Goal: Task Accomplishment & Management: Manage account settings

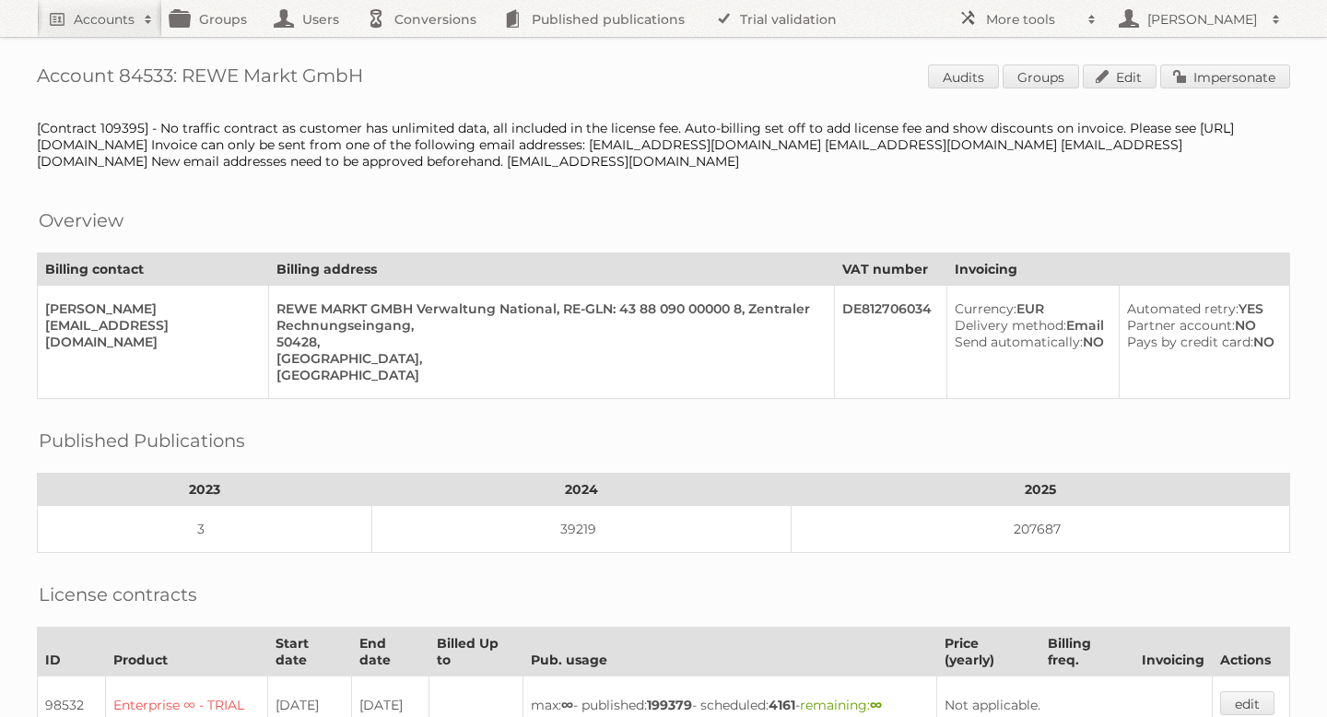
click at [119, 17] on h2 "Accounts" at bounding box center [104, 19] width 61 height 18
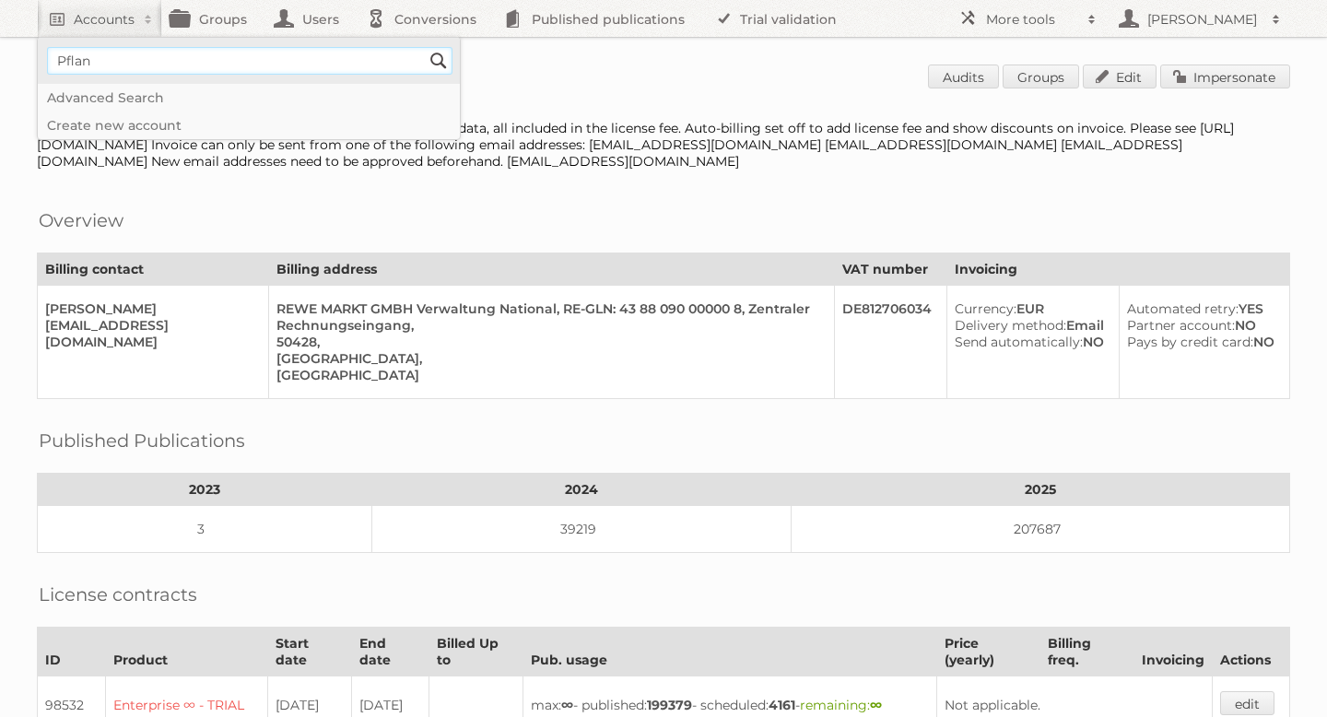
type input"] "Pflanzen Kölle"
click at [436, 57] on input "Search" at bounding box center [439, 61] width 28 height 28
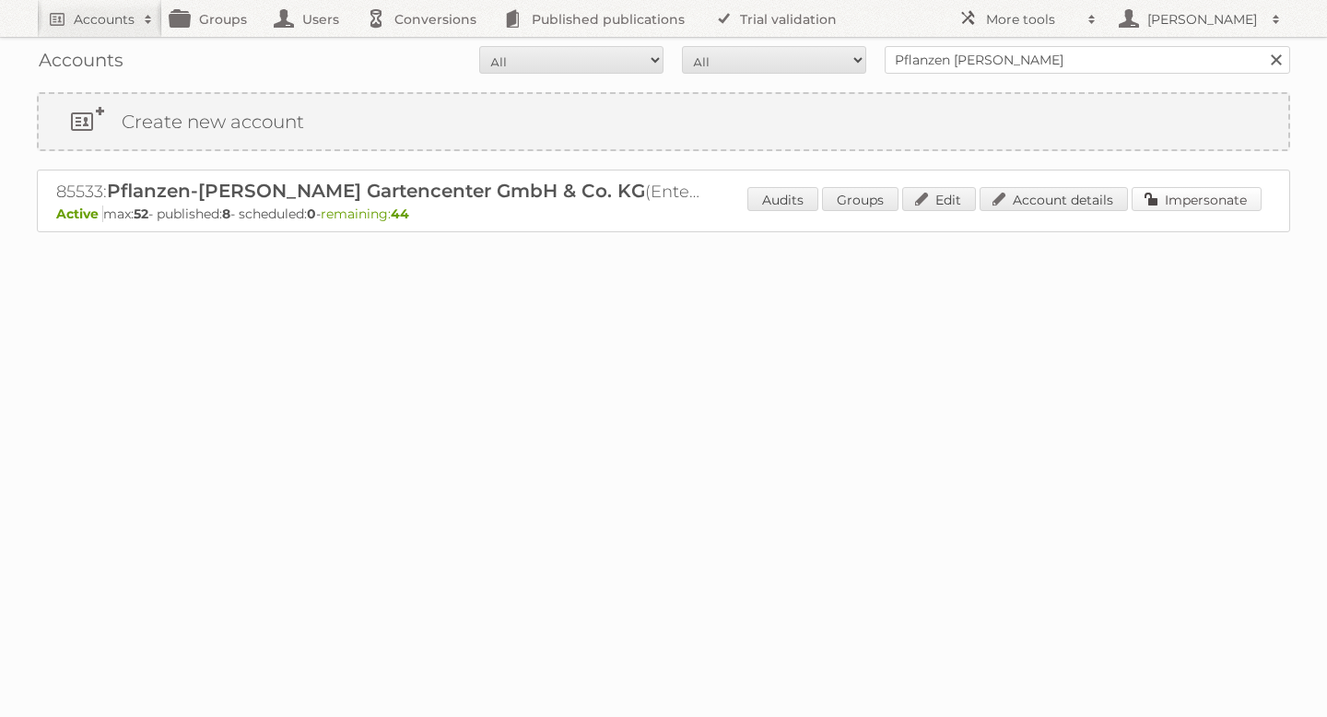
click at [1193, 205] on link "Impersonate" at bounding box center [1197, 199] width 130 height 24
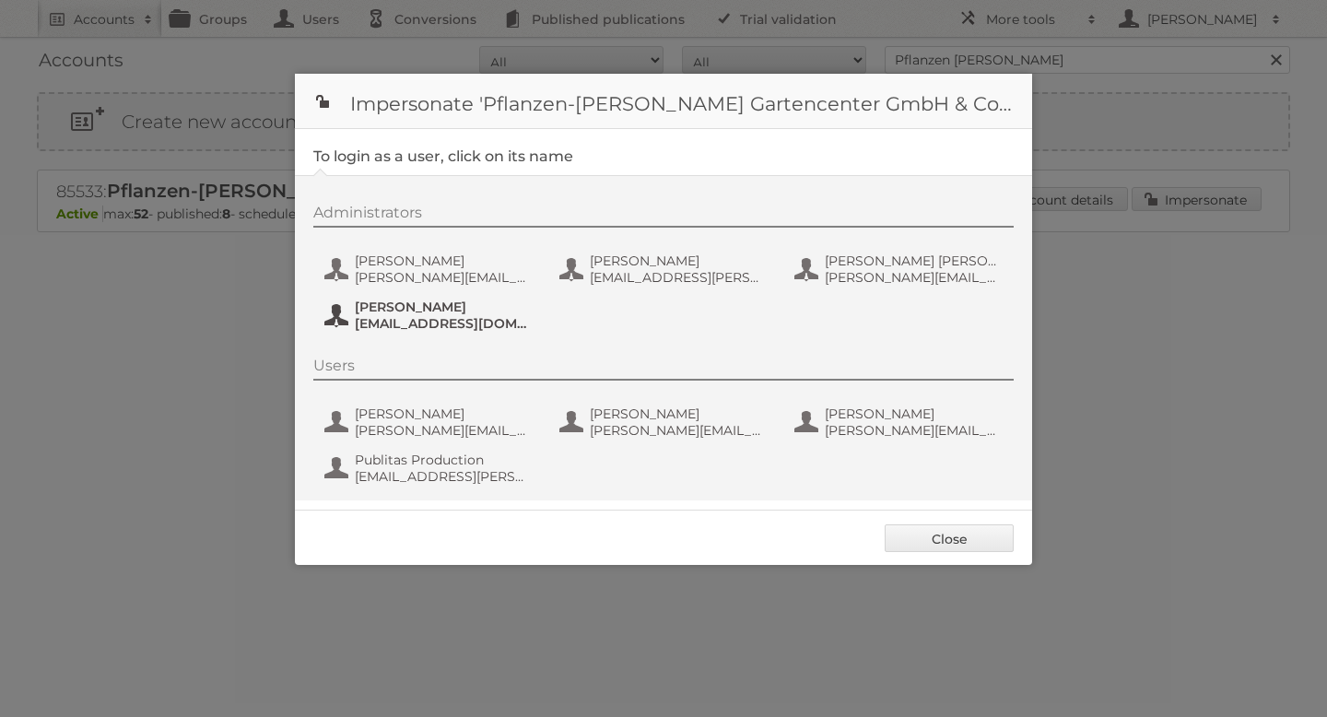
click at [399, 321] on span "[EMAIL_ADDRESS][DOMAIN_NAME][PERSON_NAME]" at bounding box center [444, 323] width 179 height 17
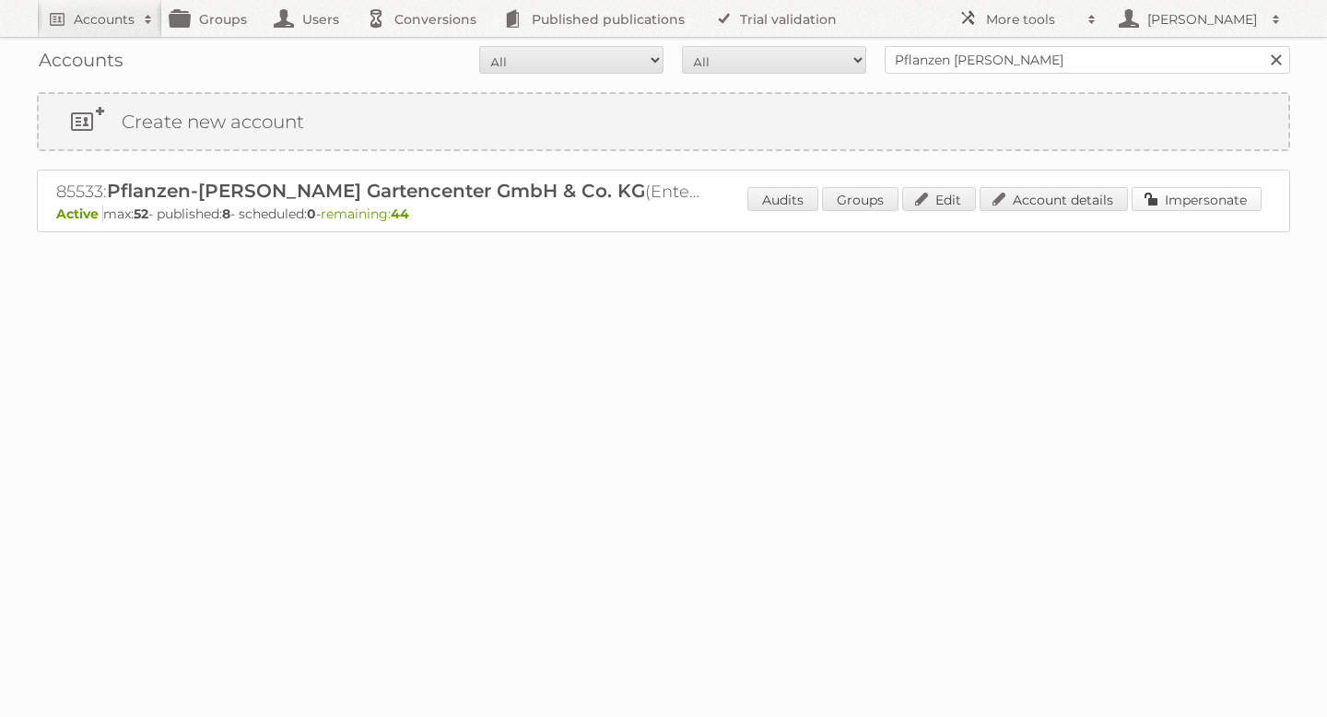
click at [1182, 196] on link "Impersonate" at bounding box center [1197, 199] width 130 height 24
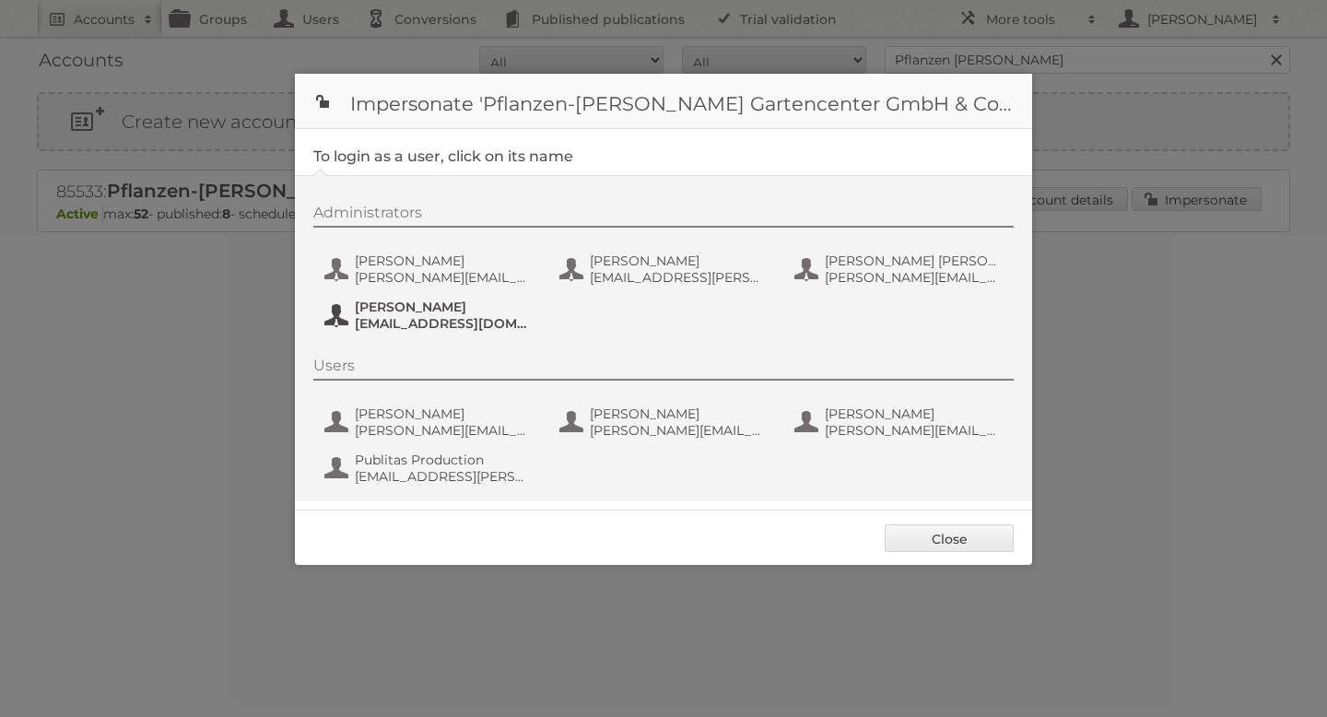
click at [431, 334] on button "[PERSON_NAME] [EMAIL_ADDRESS][DOMAIN_NAME][PERSON_NAME]" at bounding box center [431, 315] width 217 height 37
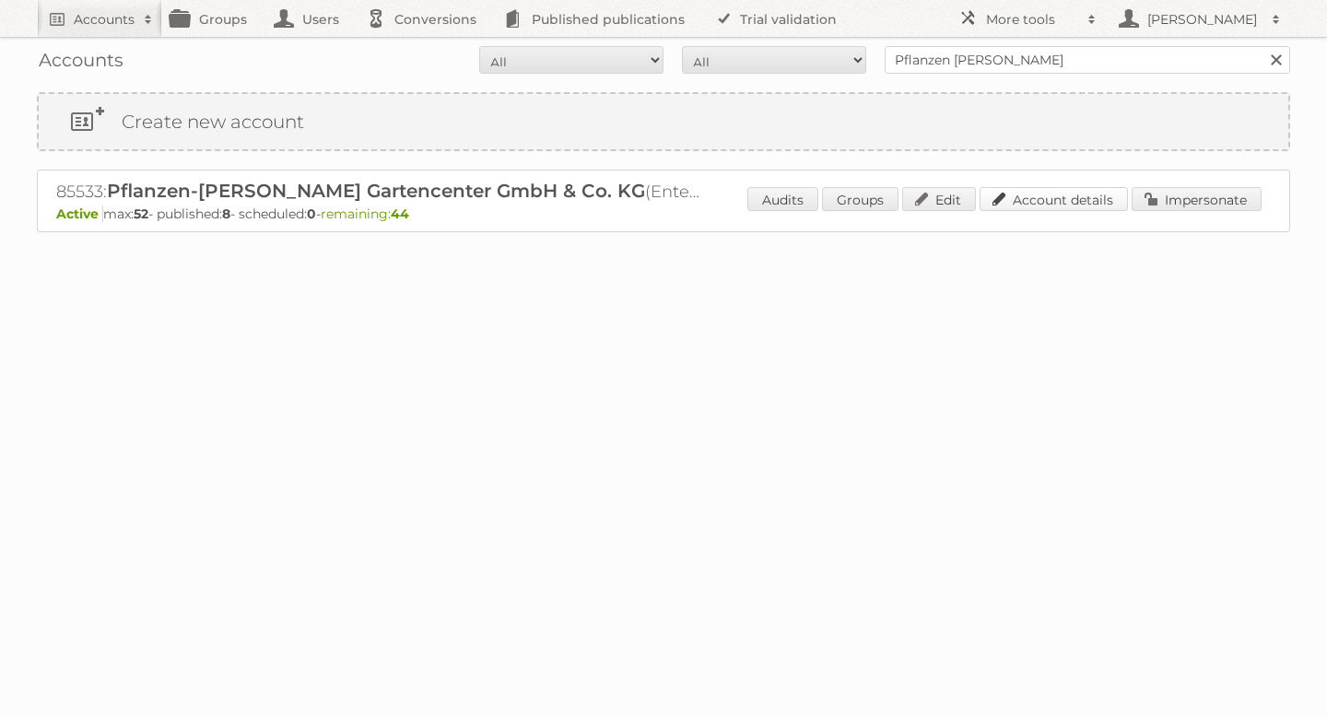
click at [1080, 195] on link "Account details" at bounding box center [1054, 199] width 148 height 24
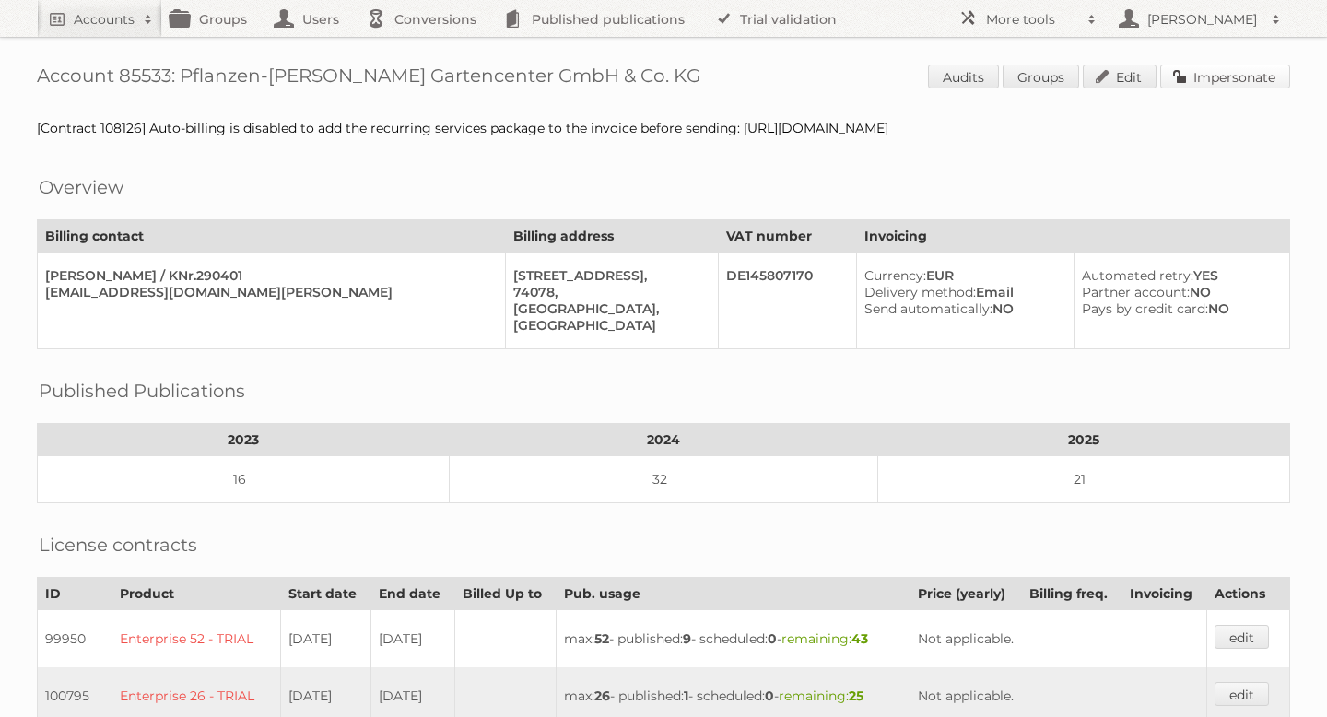
click at [1240, 81] on link "Impersonate" at bounding box center [1225, 77] width 130 height 24
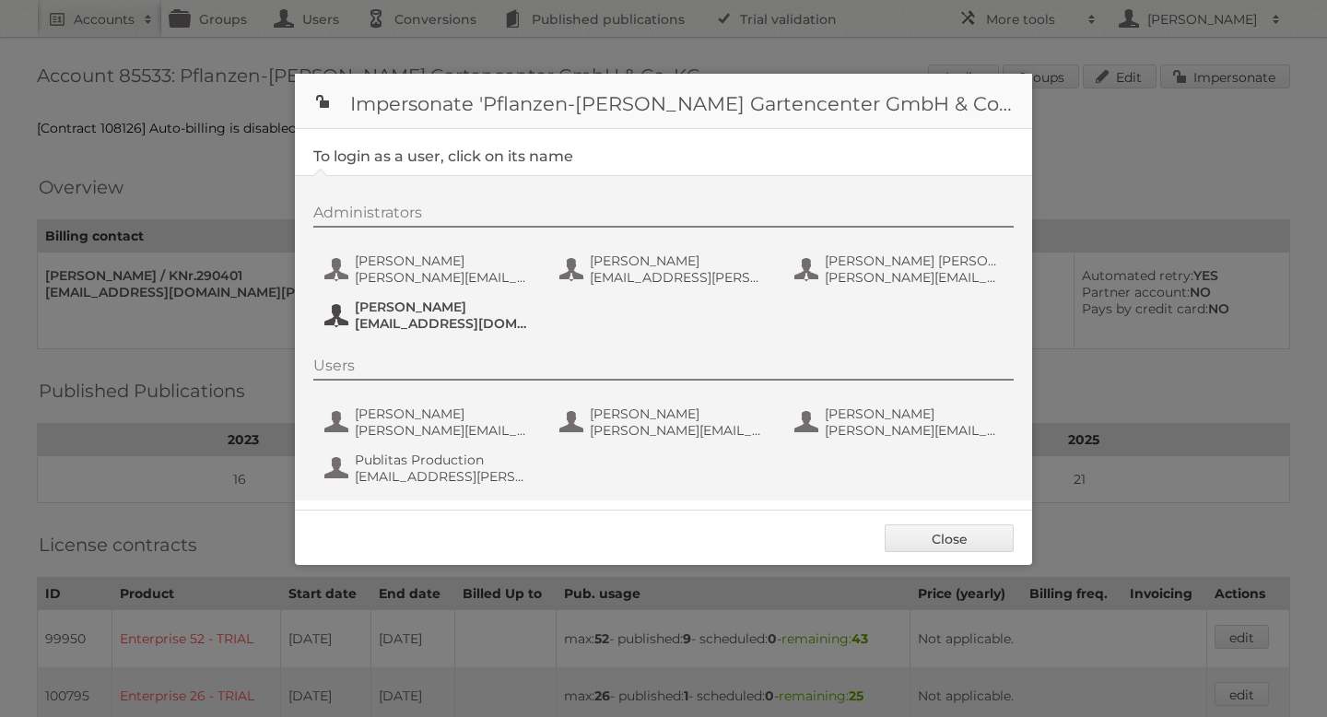
click at [399, 313] on span "[PERSON_NAME]" at bounding box center [444, 307] width 179 height 17
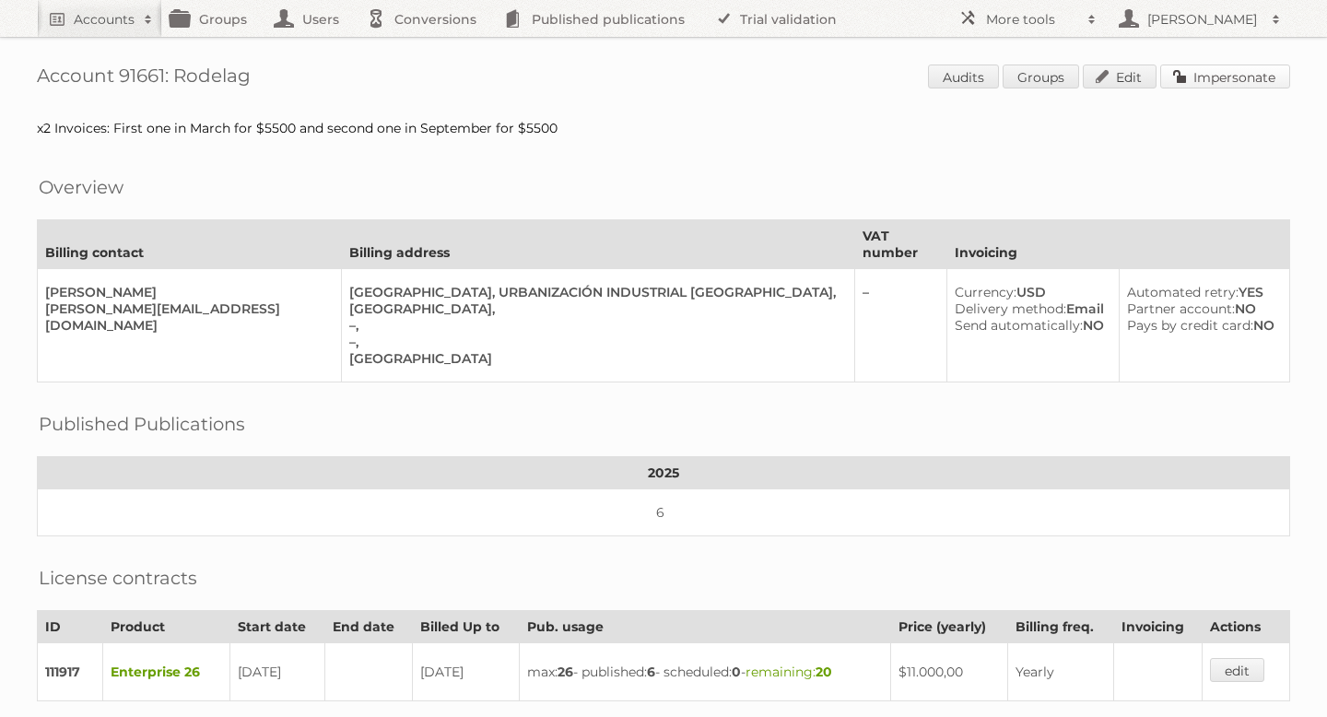
click at [1235, 83] on link "Impersonate" at bounding box center [1225, 77] width 130 height 24
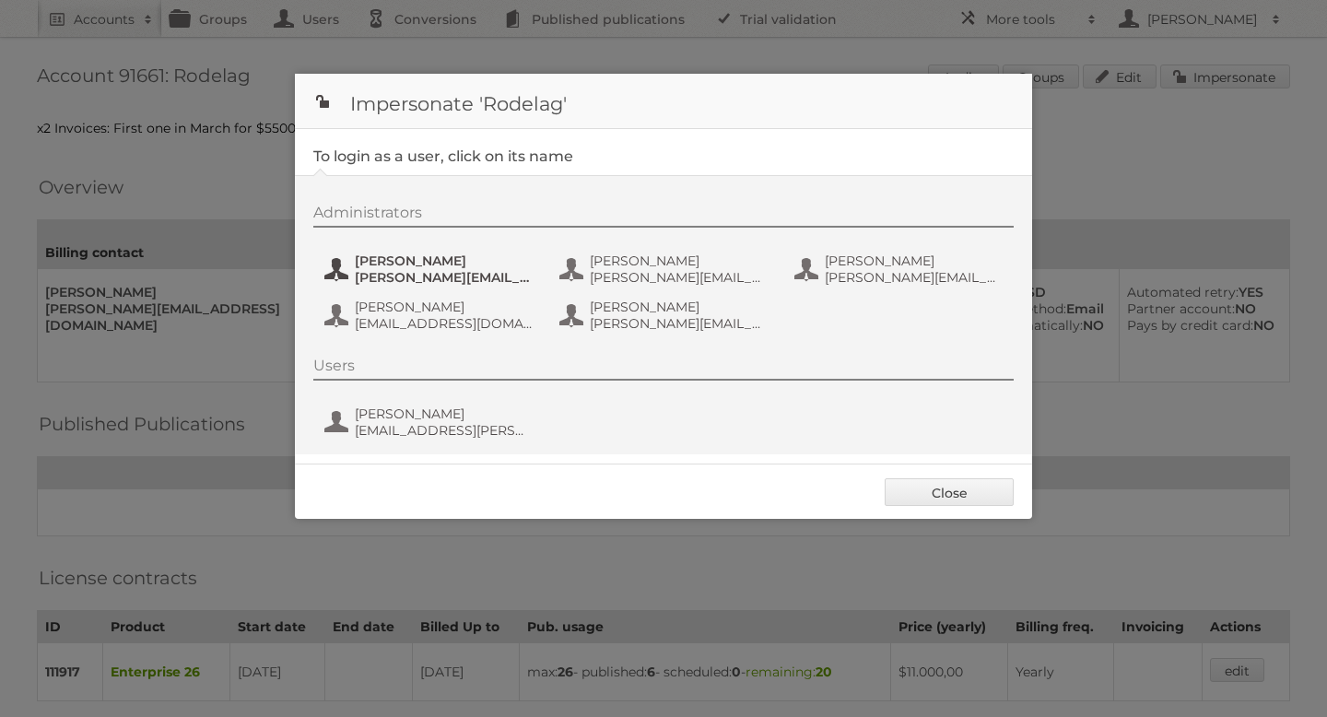
click at [453, 273] on span "[PERSON_NAME][EMAIL_ADDRESS][DOMAIN_NAME]" at bounding box center [444, 277] width 179 height 17
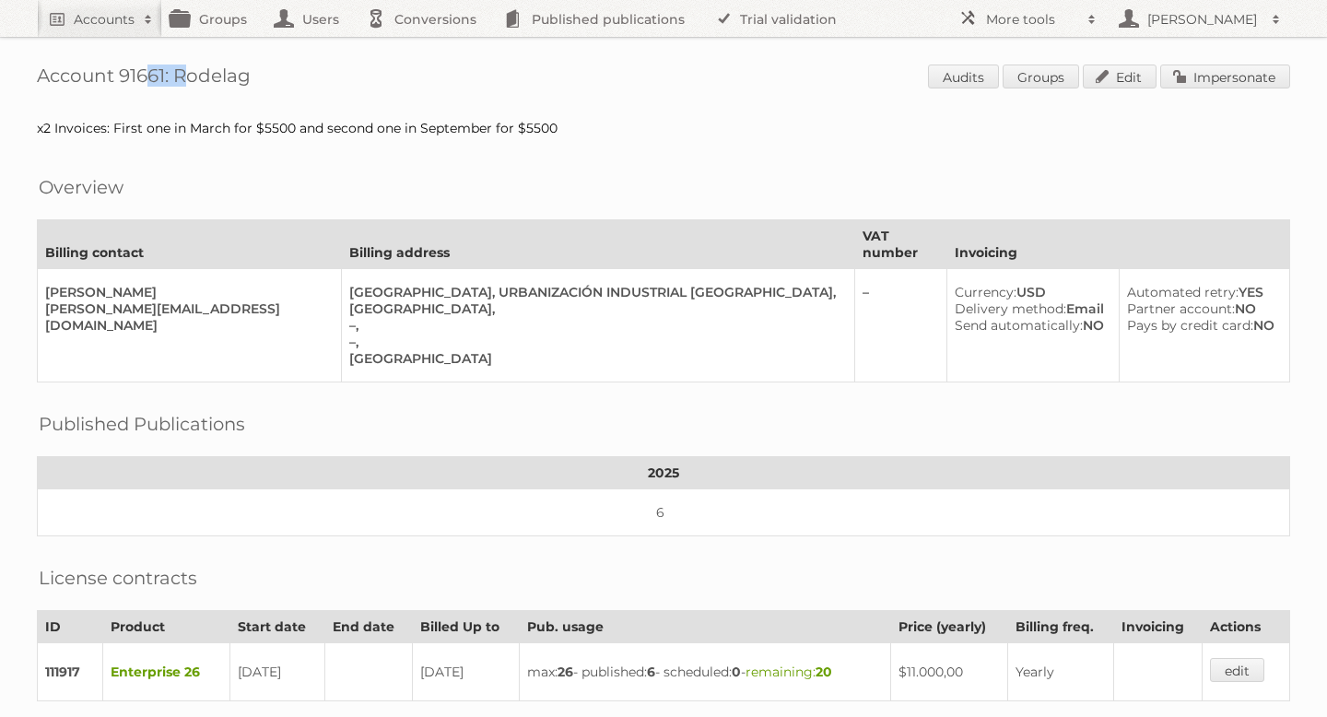
drag, startPoint x: 119, startPoint y: 80, endPoint x: 164, endPoint y: 80, distance: 45.2
click at [164, 80] on h1 "Account 91661: Rodelag Audits Groups Edit Impersonate" at bounding box center [663, 79] width 1253 height 28
copy h1 "91661"
click at [369, 104] on div "Account 91661: Rodelag Audits Groups Edit Impersonate x2 Invoices: First one in…" at bounding box center [663, 567] width 1327 height 1135
